Goal: Task Accomplishment & Management: Manage account settings

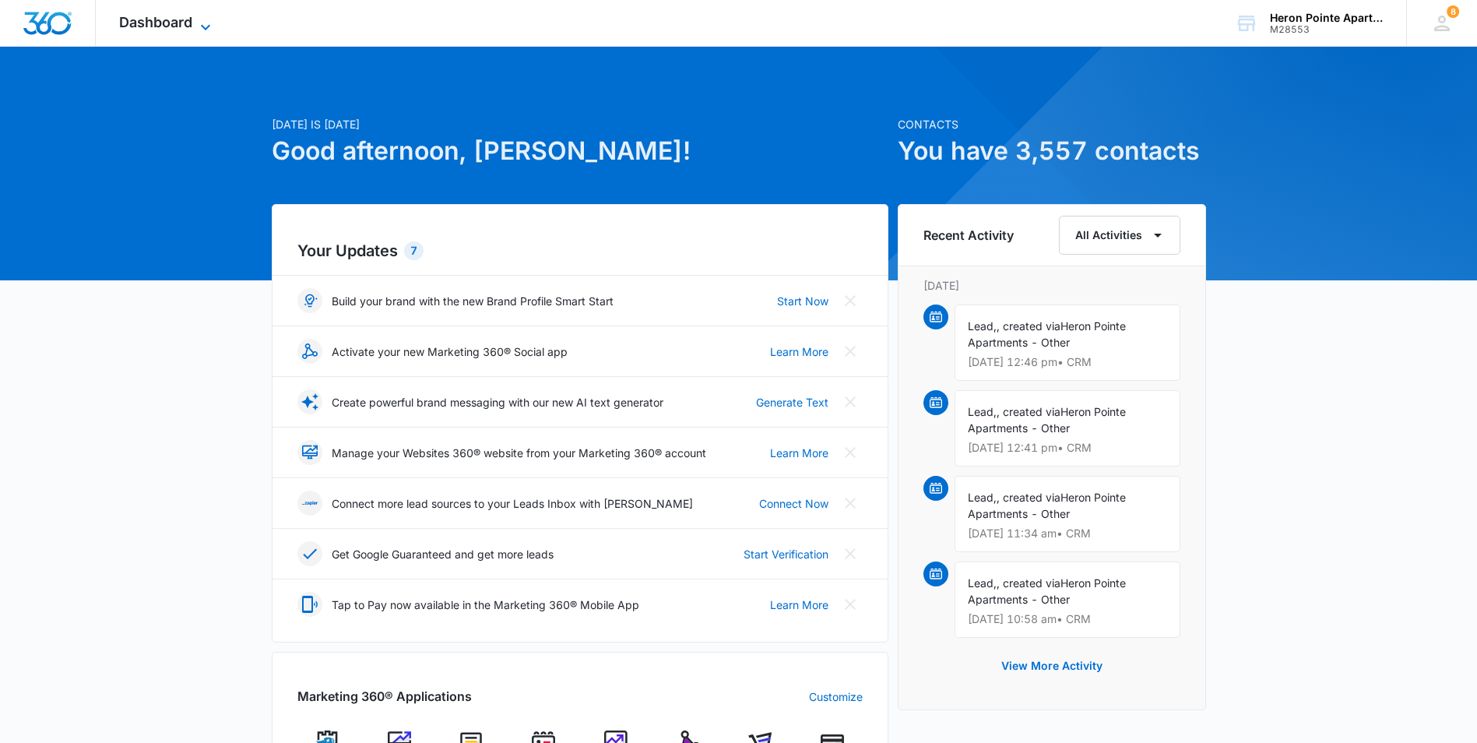
click at [202, 19] on icon at bounding box center [205, 27] width 19 height 19
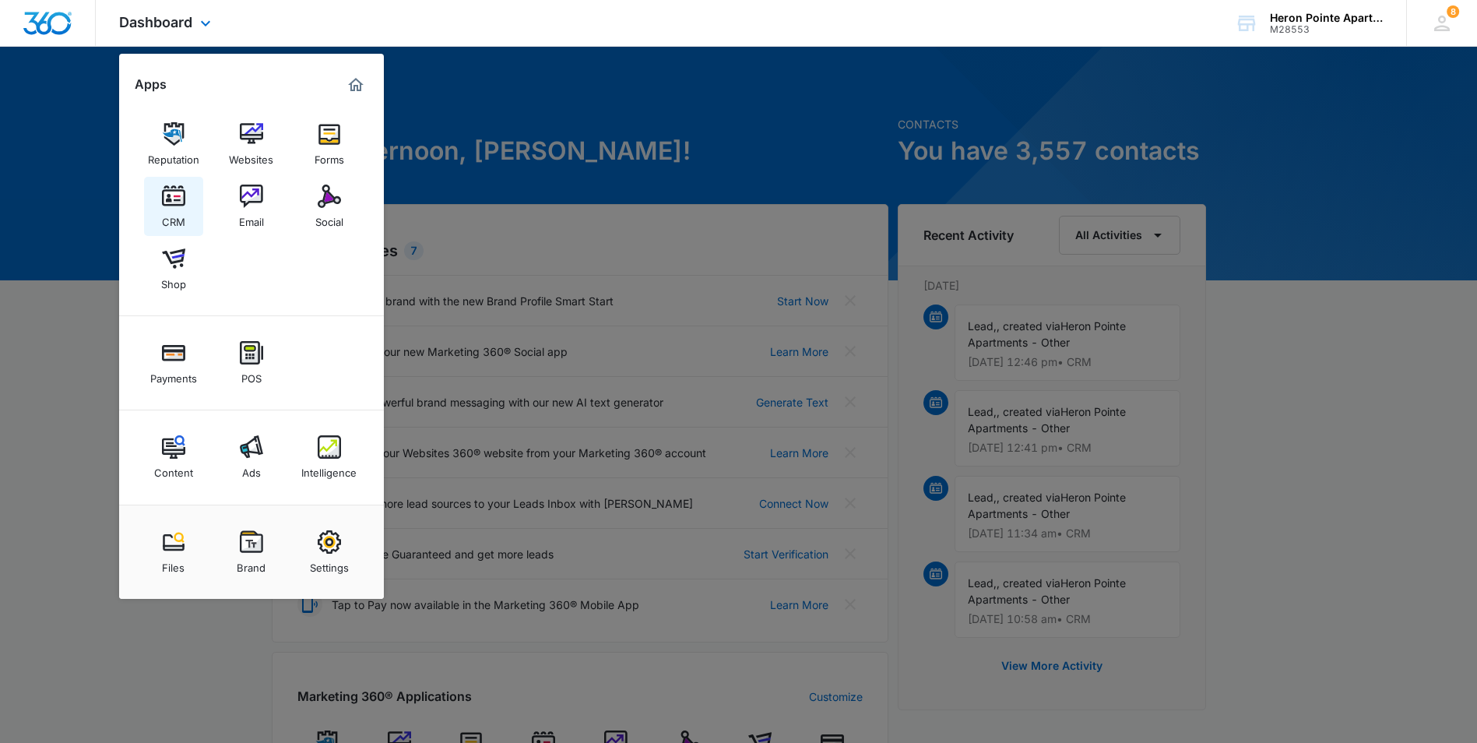
click at [171, 214] on div "CRM" at bounding box center [173, 218] width 23 height 20
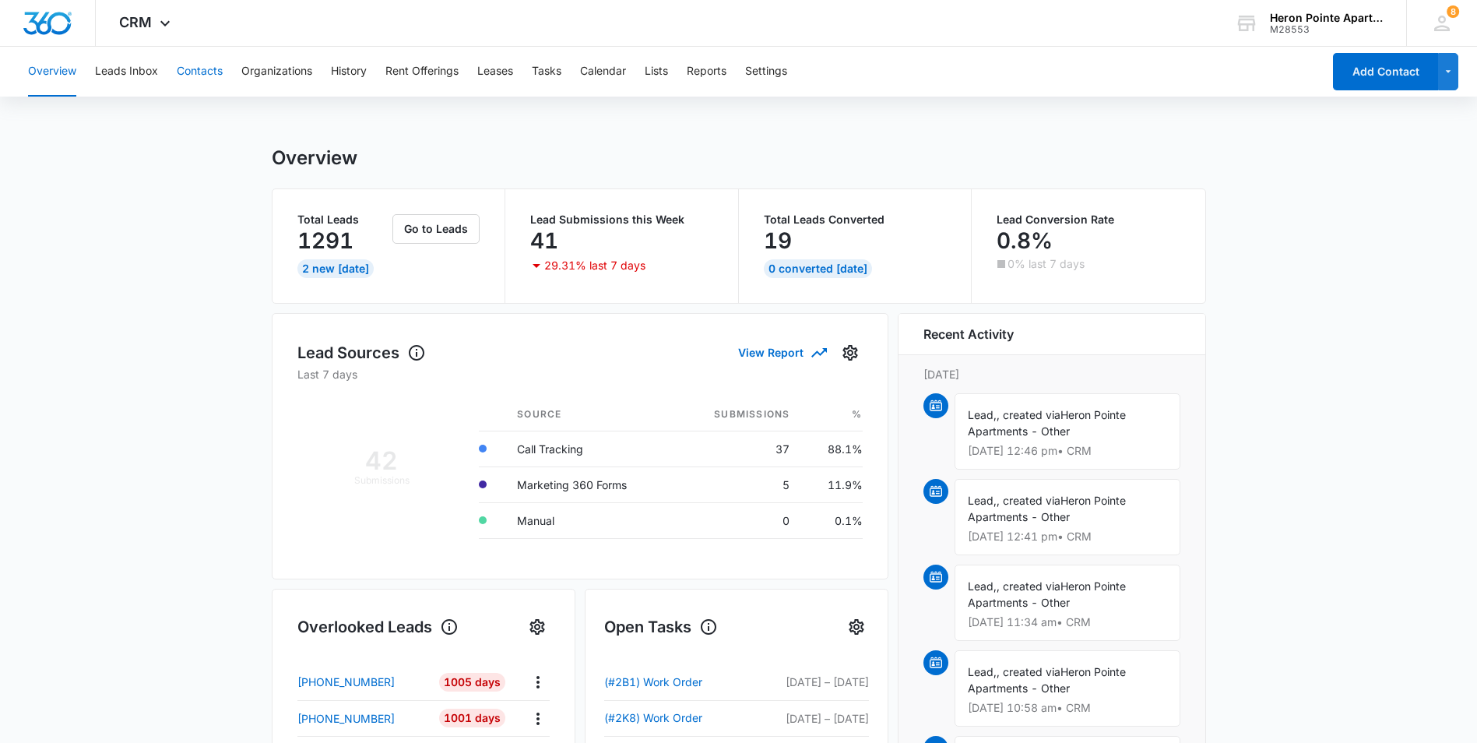
click at [193, 79] on button "Contacts" at bounding box center [200, 72] width 46 height 50
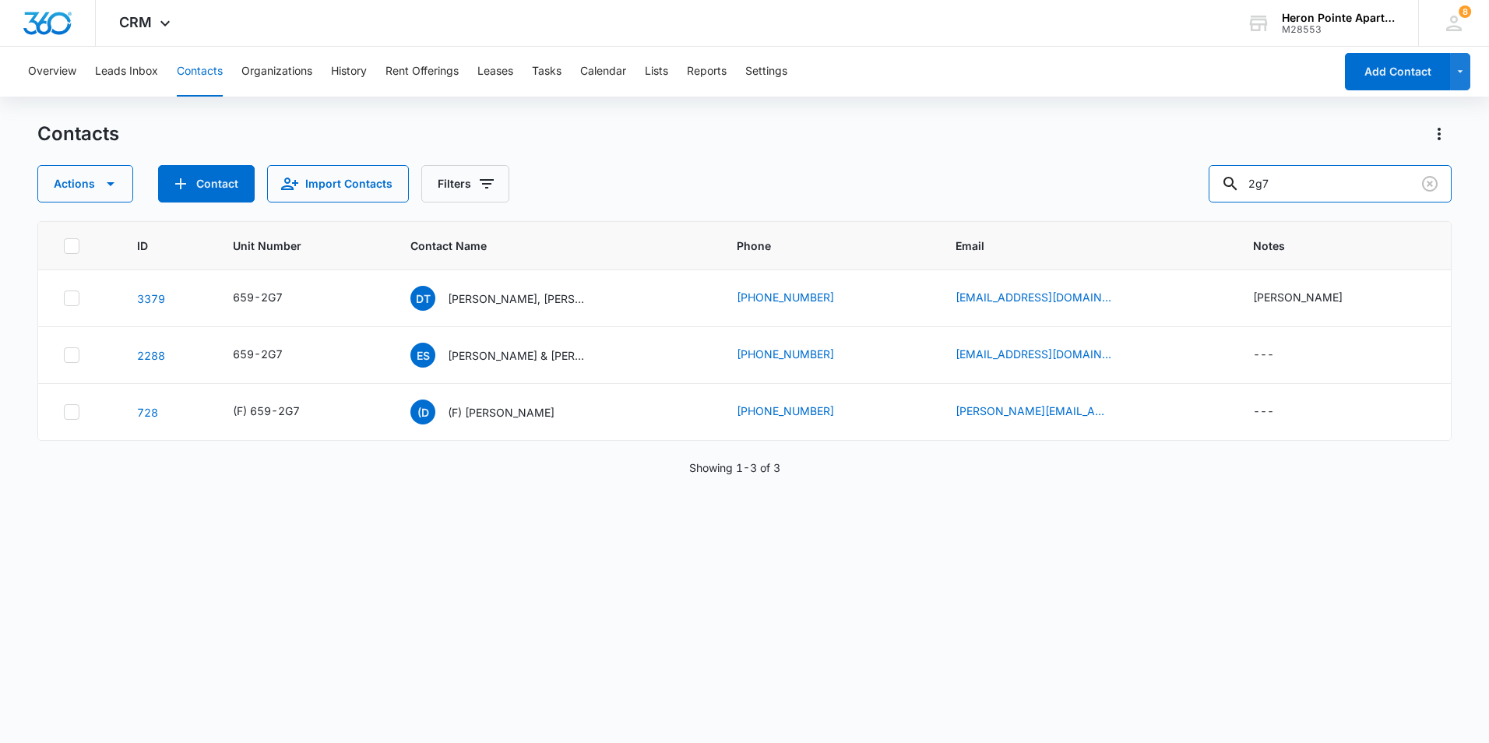
drag, startPoint x: 1308, startPoint y: 185, endPoint x: 1207, endPoint y: 169, distance: 101.7
click at [1211, 175] on div "Actions Contact Import Contacts Filters 2g7" at bounding box center [744, 183] width 1414 height 37
type input "i8"
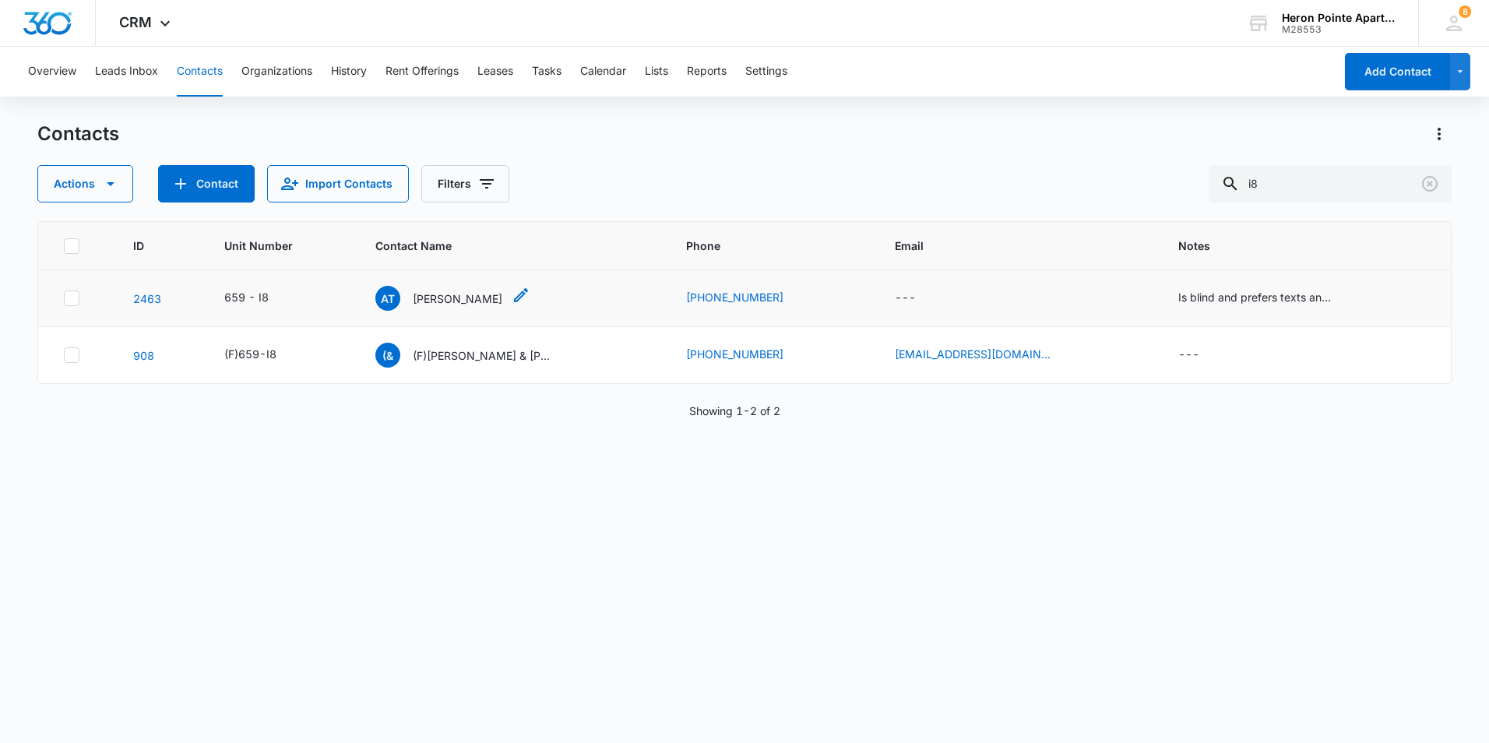
click at [483, 297] on p "[PERSON_NAME]" at bounding box center [458, 298] width 90 height 16
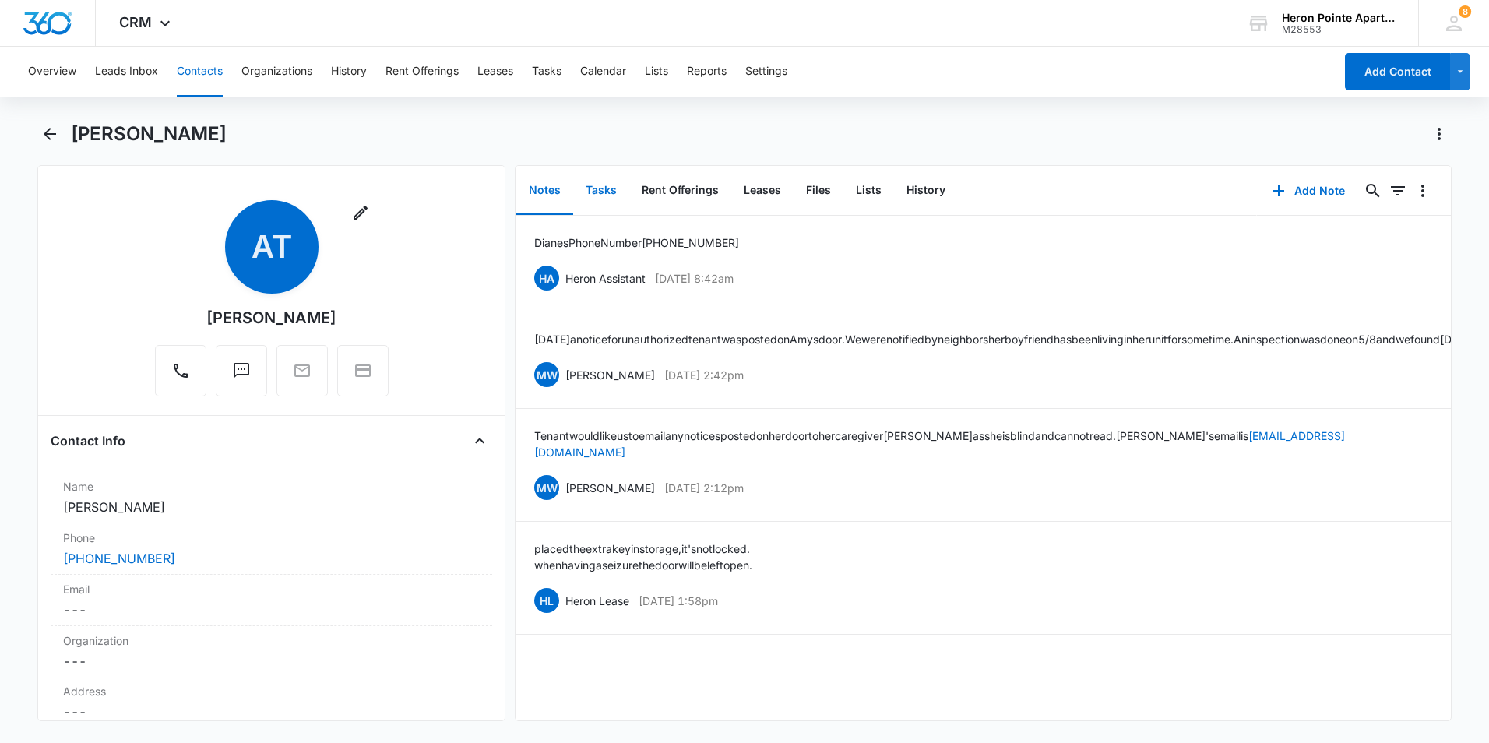
click at [600, 186] on button "Tasks" at bounding box center [601, 191] width 56 height 48
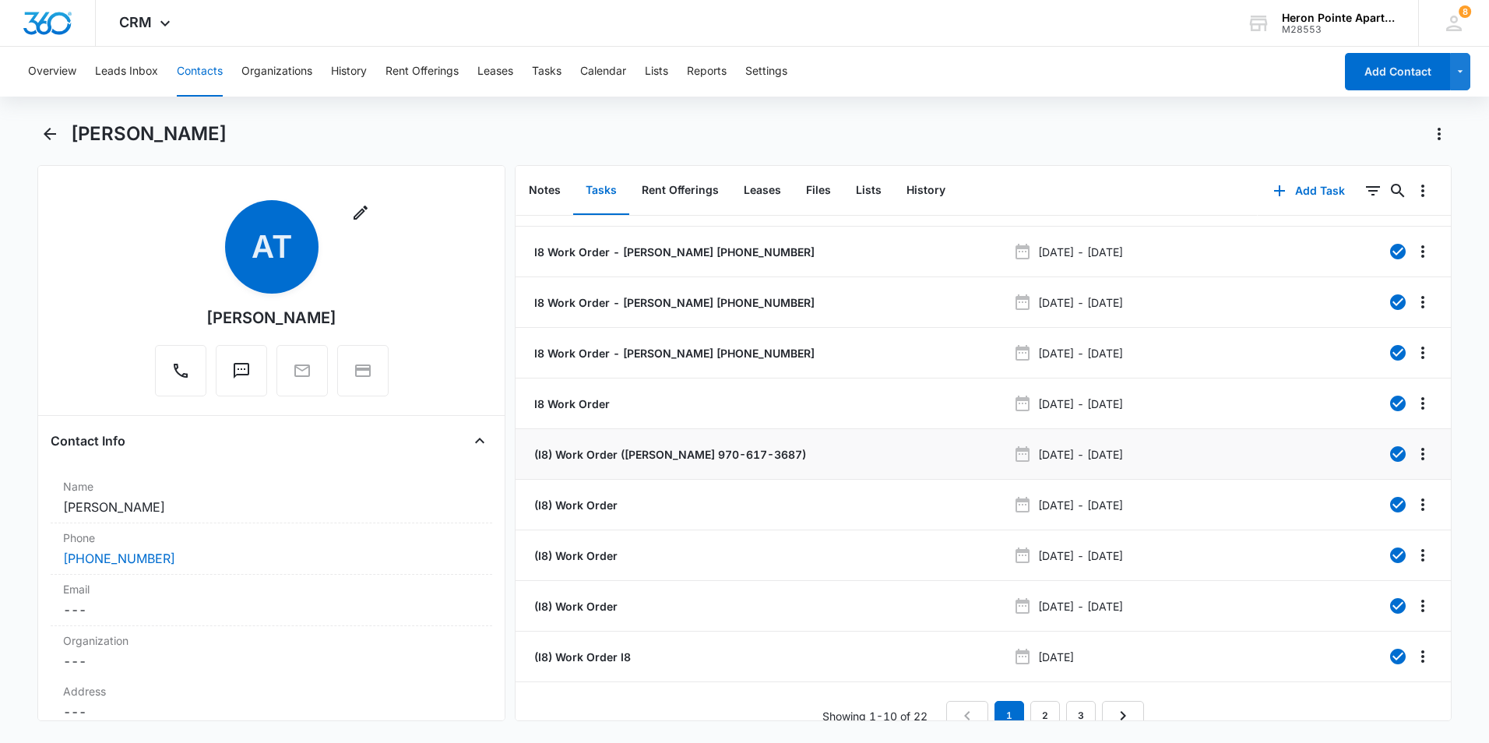
scroll to position [62, 0]
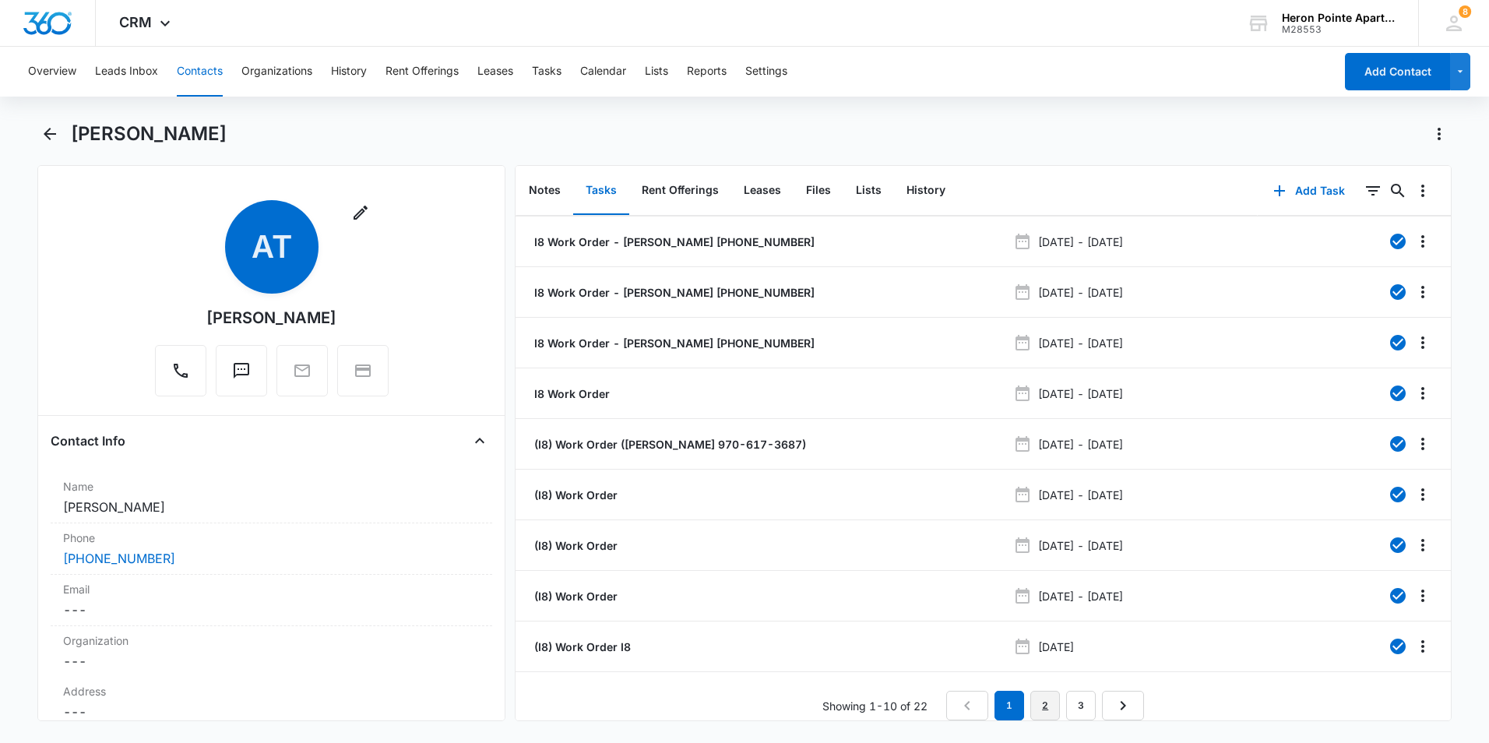
click at [1038, 692] on link "2" at bounding box center [1045, 706] width 30 height 30
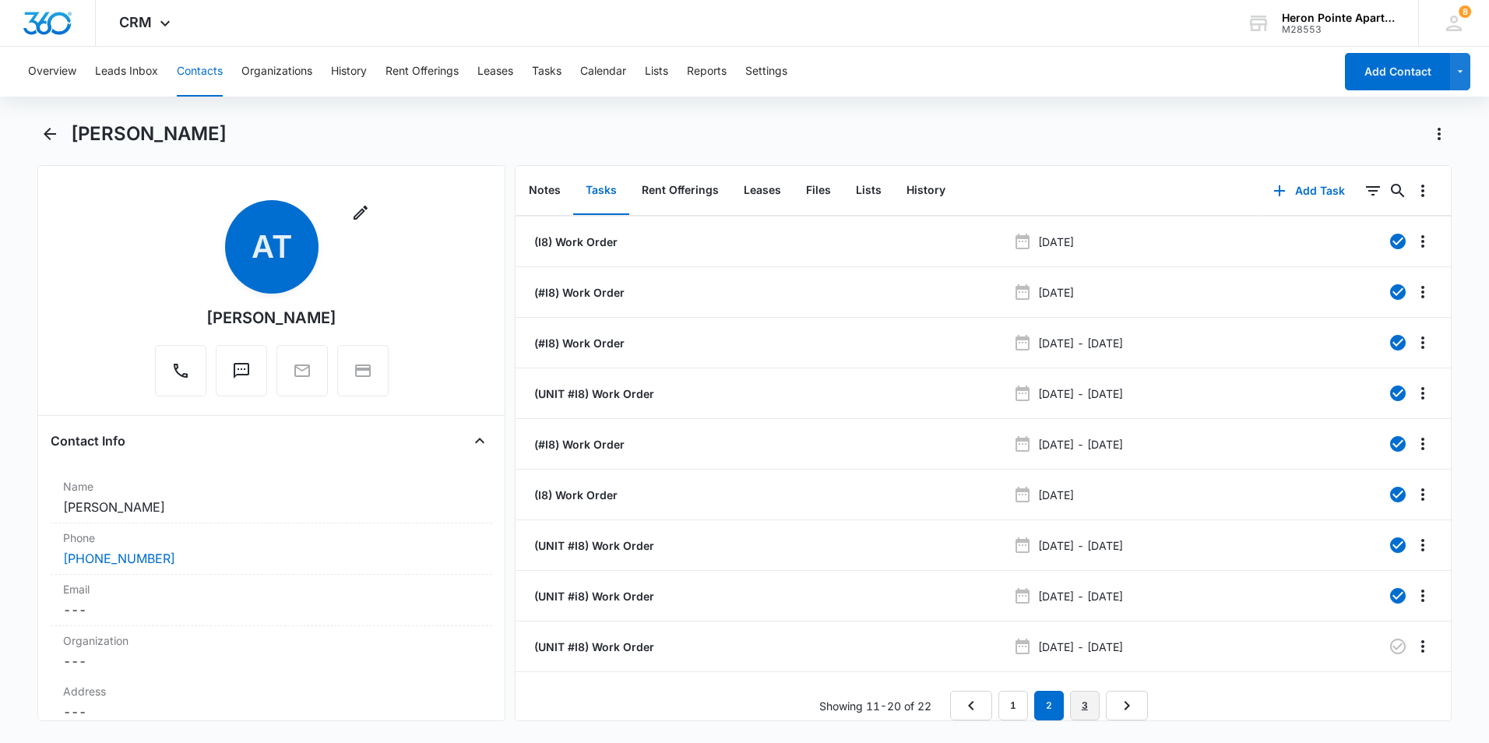
click at [1085, 701] on link "3" at bounding box center [1085, 706] width 30 height 30
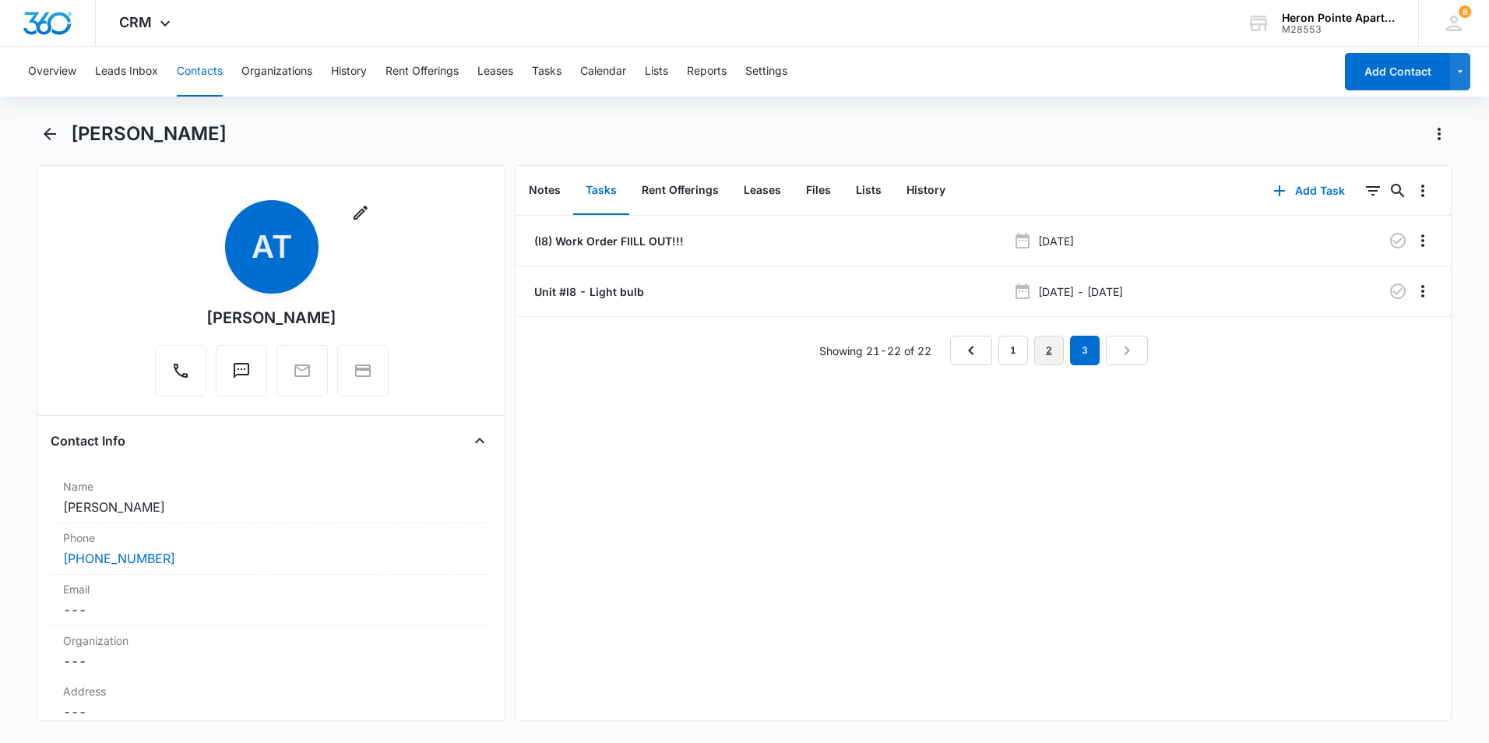
click at [1037, 347] on link "2" at bounding box center [1049, 351] width 30 height 30
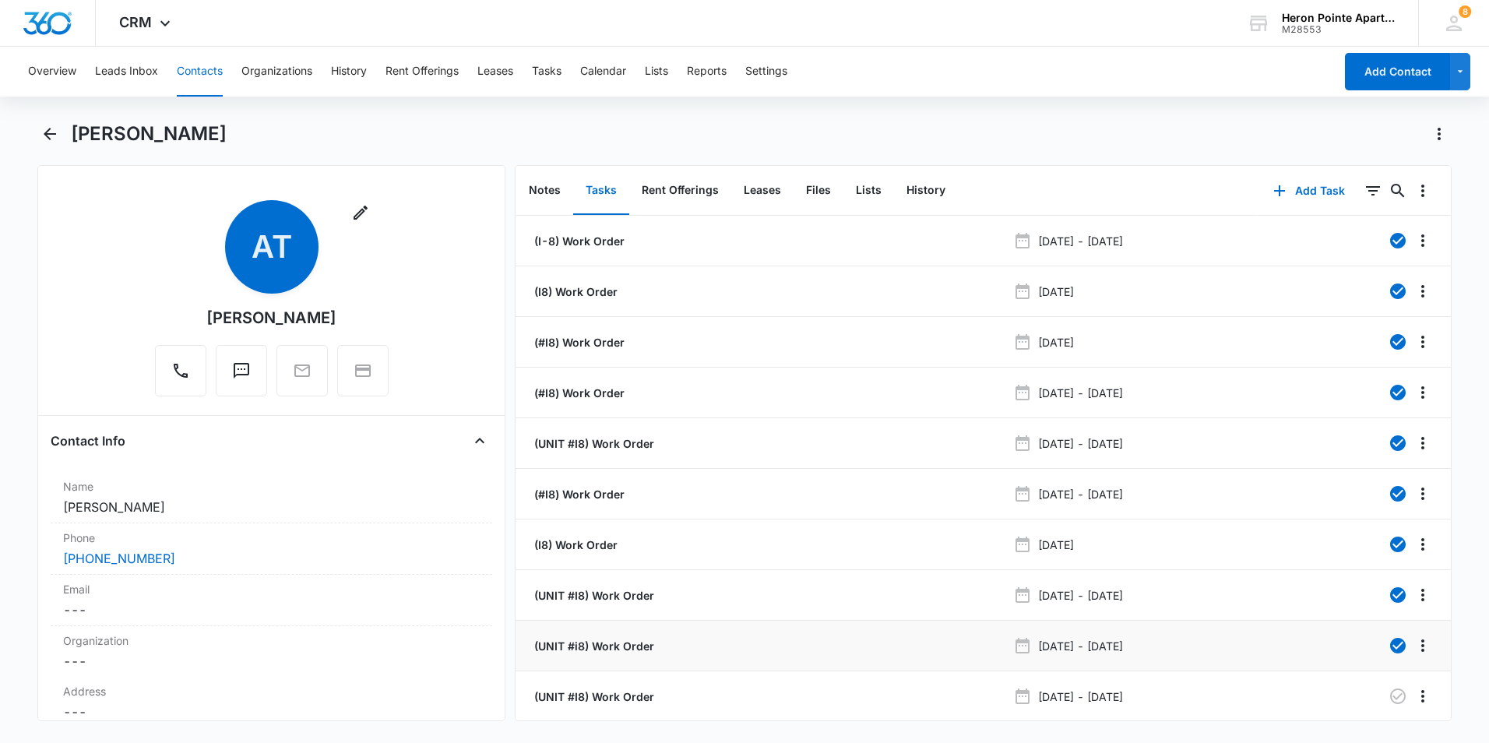
scroll to position [62, 0]
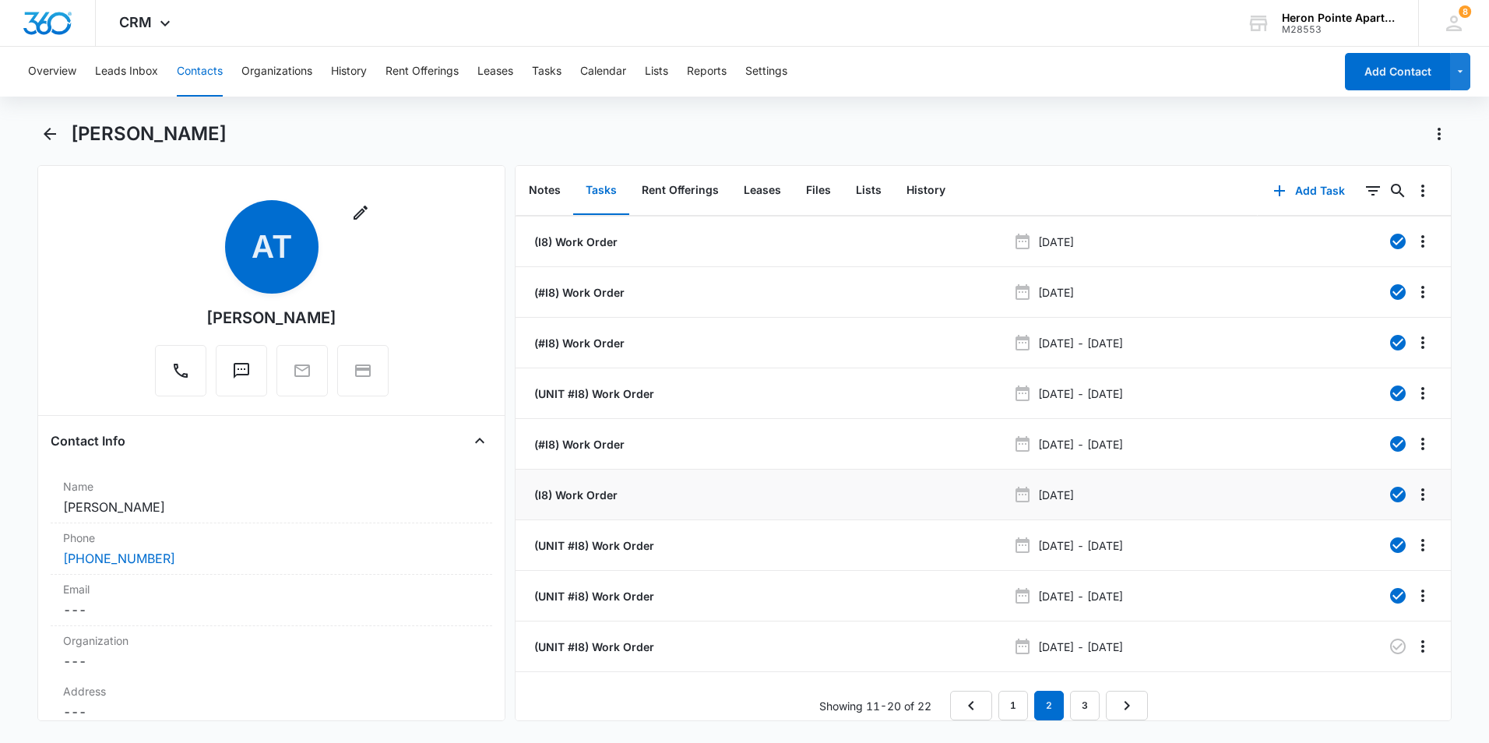
click at [702, 487] on div "(I8) Work Order" at bounding box center [769, 495] width 476 height 16
click at [605, 487] on p "(I8) Work Order" at bounding box center [574, 495] width 86 height 16
